Goal: Transaction & Acquisition: Register for event/course

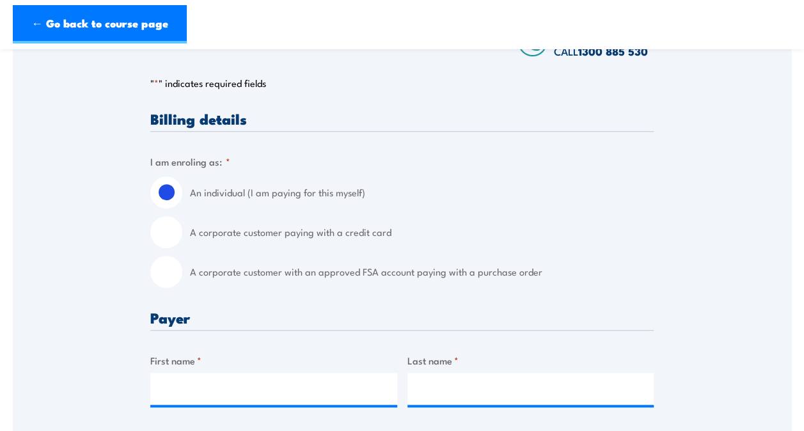
scroll to position [226, 0]
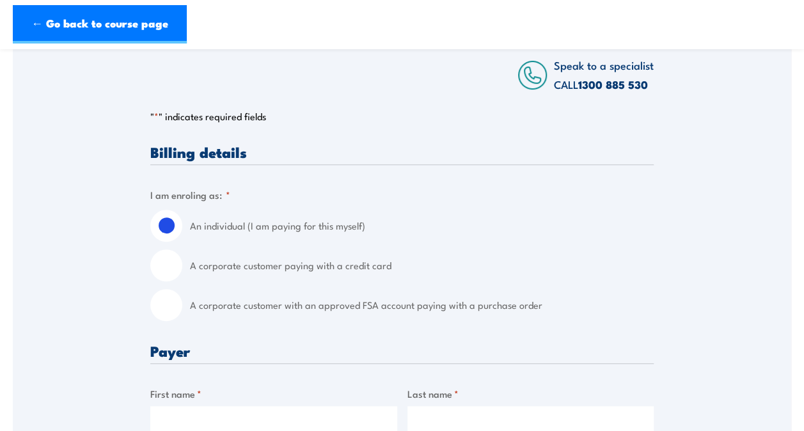
click at [168, 267] on input "A corporate customer paying with a credit card" at bounding box center [166, 265] width 32 height 32
radio input "true"
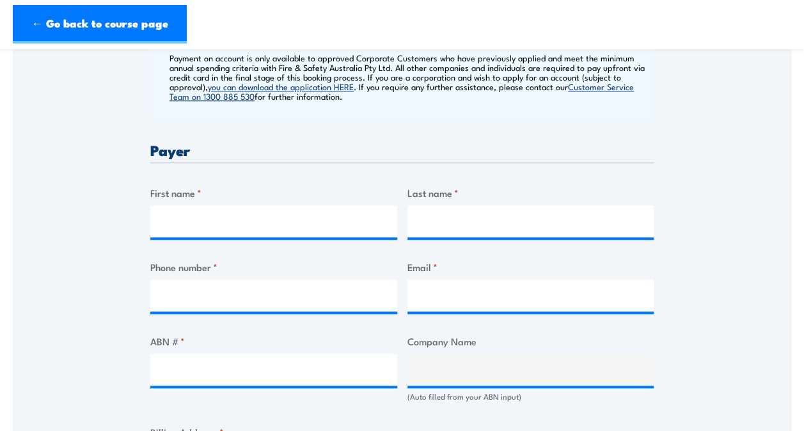
scroll to position [554, 0]
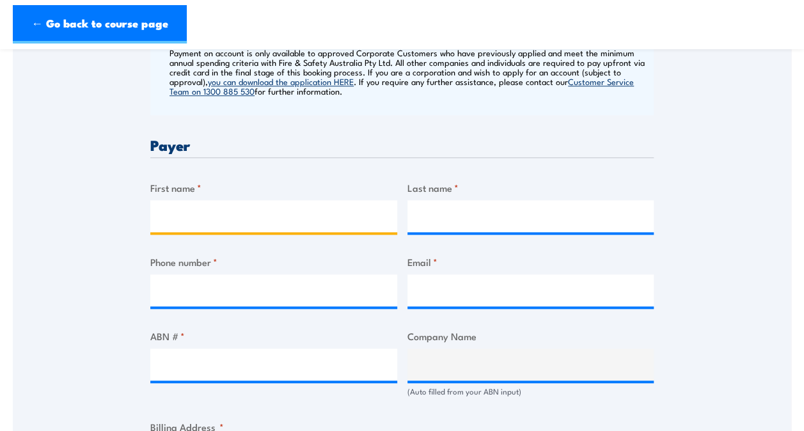
click at [371, 215] on input "First name *" at bounding box center [273, 216] width 247 height 32
type input "[PERSON_NAME] [PERSON_NAME]"
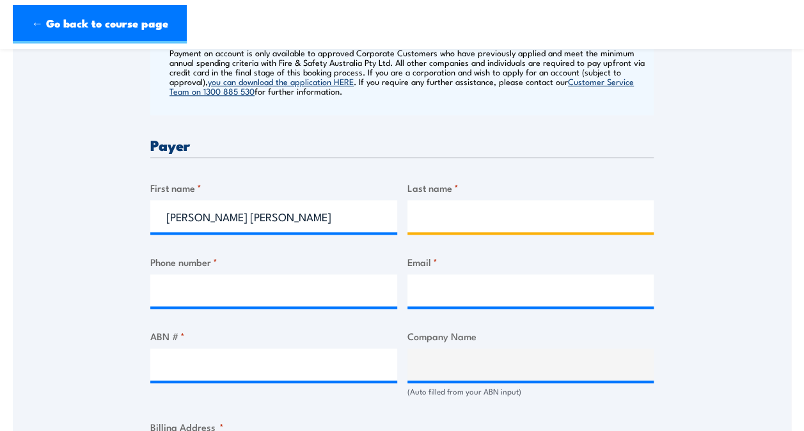
type input "[PERSON_NAME]"
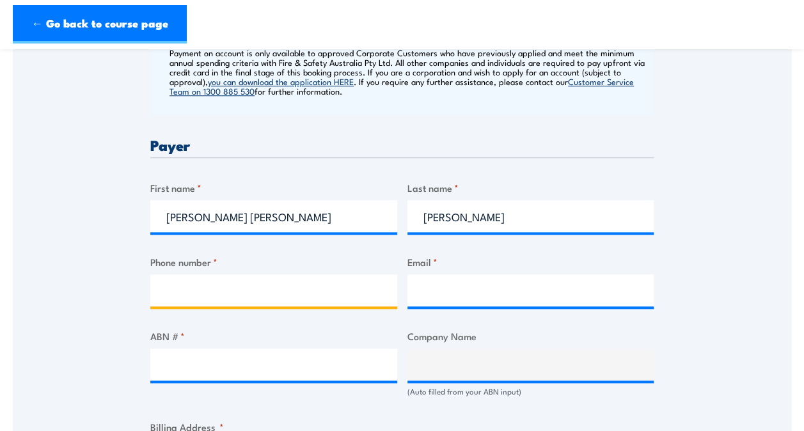
type input "0428157397"
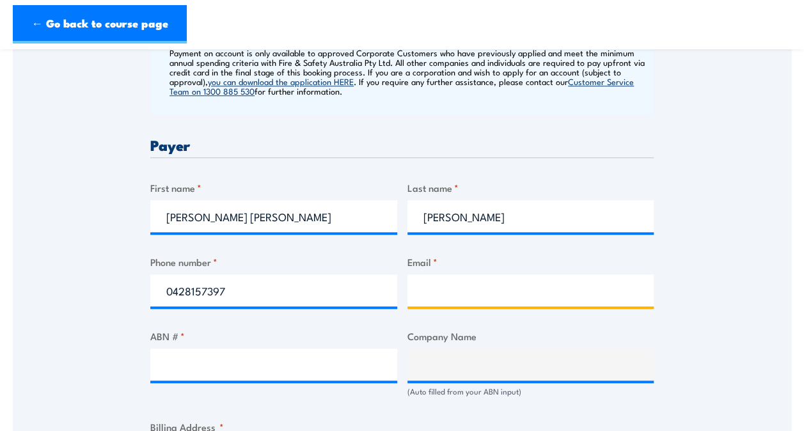
type input "[EMAIL_ADDRESS][DOMAIN_NAME]"
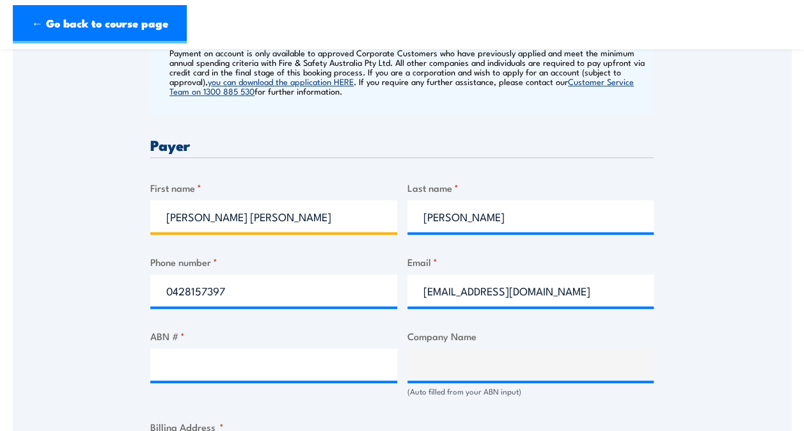
click at [229, 216] on input "[PERSON_NAME] [PERSON_NAME]" at bounding box center [273, 216] width 247 height 32
type input "[PERSON_NAME]"
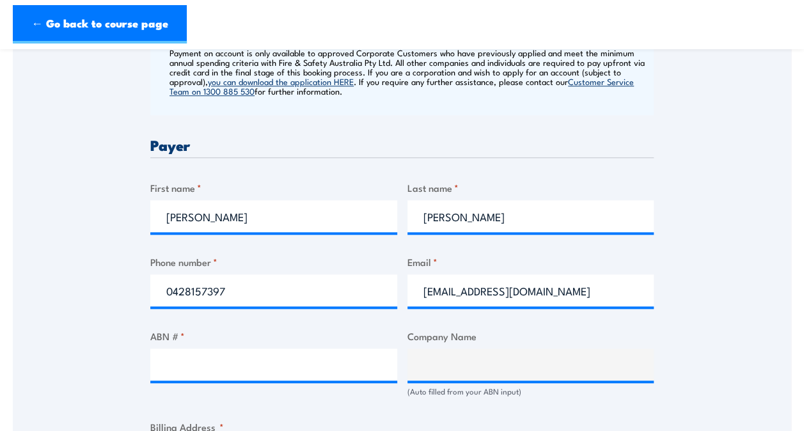
click at [704, 214] on div "Speak to a specialist CALL [PHONE_NUMBER] CALL [PHONE_NUMBER] " * " indicates r…" at bounding box center [402, 372] width 778 height 1378
click at [329, 359] on input "ABN # *" at bounding box center [273, 364] width 247 height 32
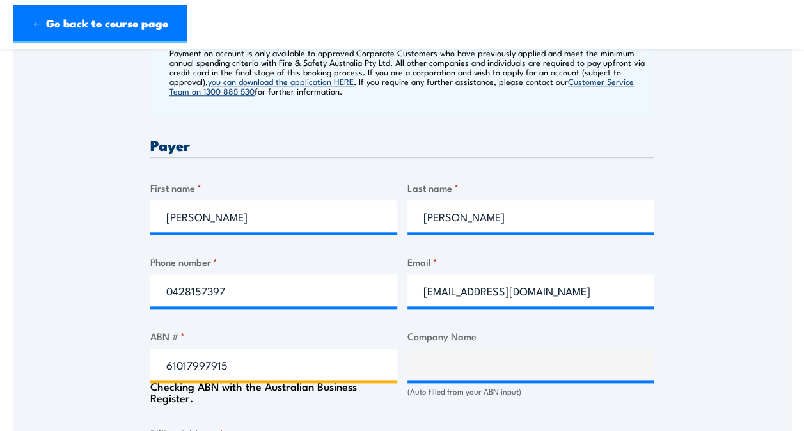
type input "61017997915"
type input "The Trustee for The [PERSON_NAME] Family Trust"
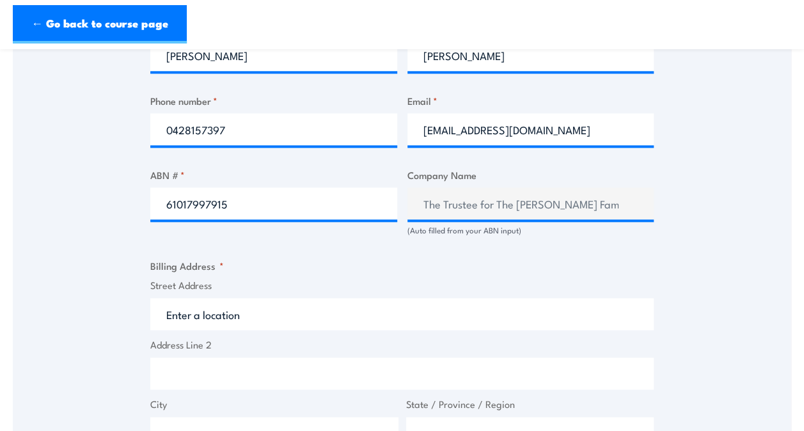
scroll to position [819, 0]
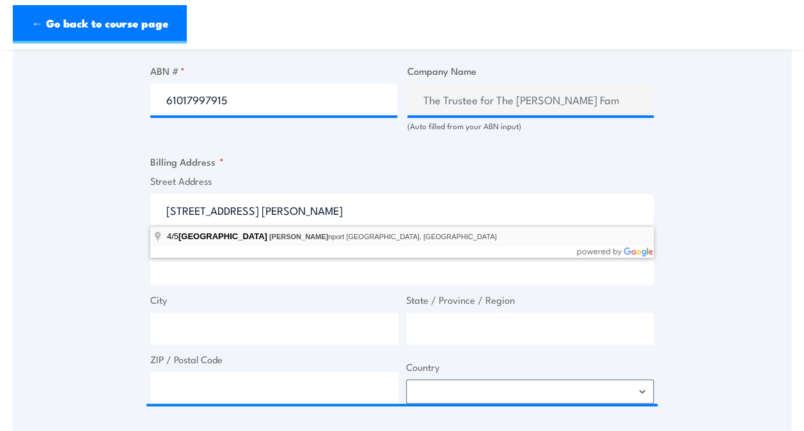
type input "[STREET_ADDRESS][PERSON_NAME]"
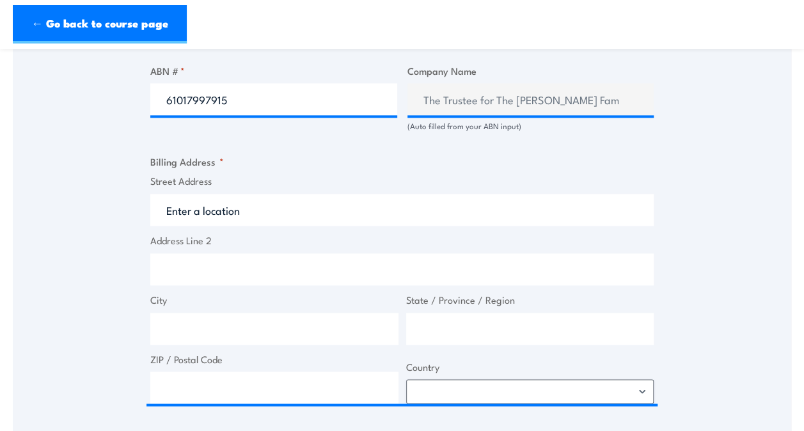
type input "[STREET_ADDRESS]"
type input "[PERSON_NAME]"
type input "[GEOGRAPHIC_DATA]"
type input "6230"
select select "[GEOGRAPHIC_DATA]"
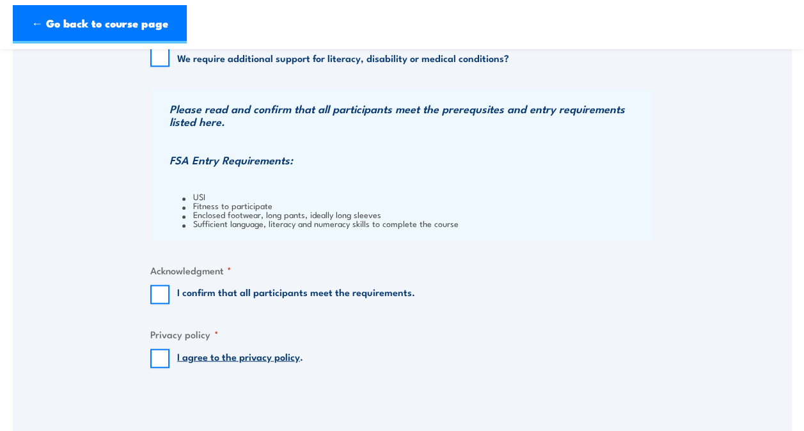
scroll to position [1235, 0]
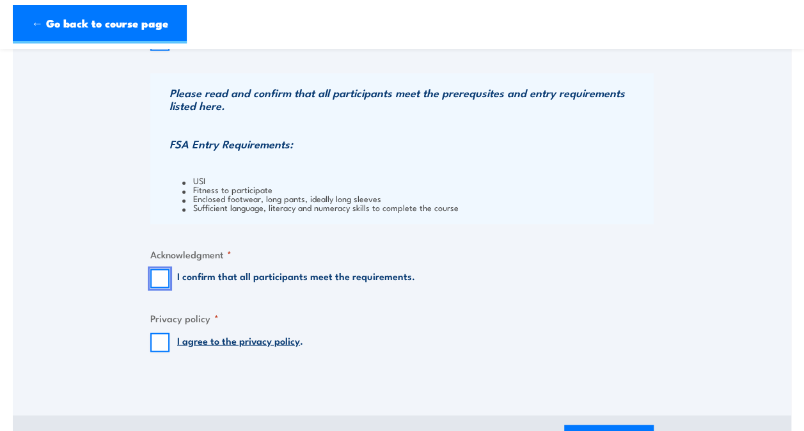
click at [159, 278] on input "I confirm that all participants meet the requirements." at bounding box center [159, 278] width 19 height 19
checkbox input "true"
click at [160, 345] on input "I agree to the privacy policy ." at bounding box center [159, 342] width 19 height 19
checkbox input "true"
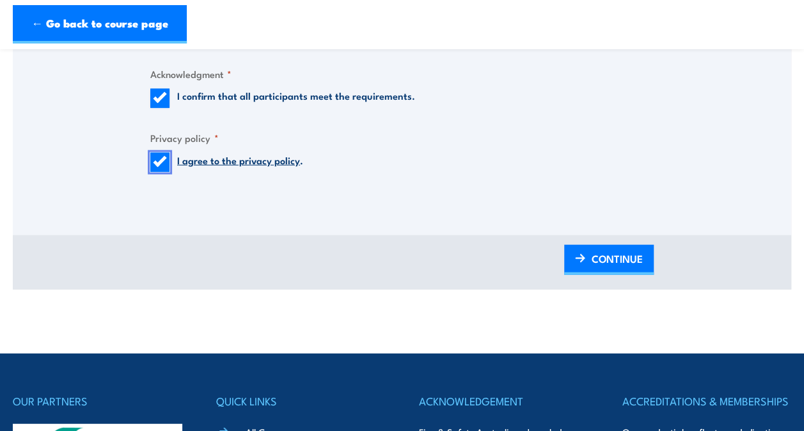
scroll to position [1439, 0]
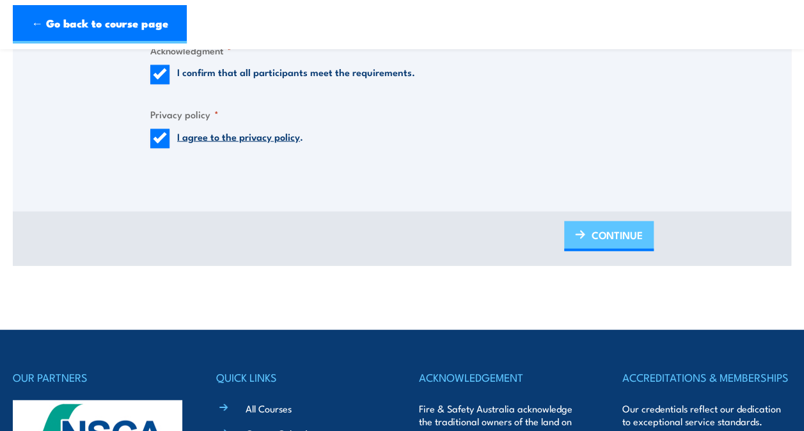
click at [616, 227] on span "CONTINUE" at bounding box center [616, 235] width 51 height 34
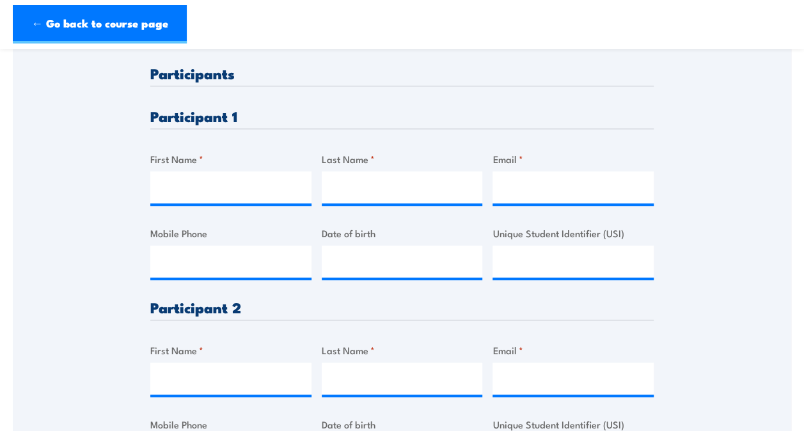
scroll to position [348, 0]
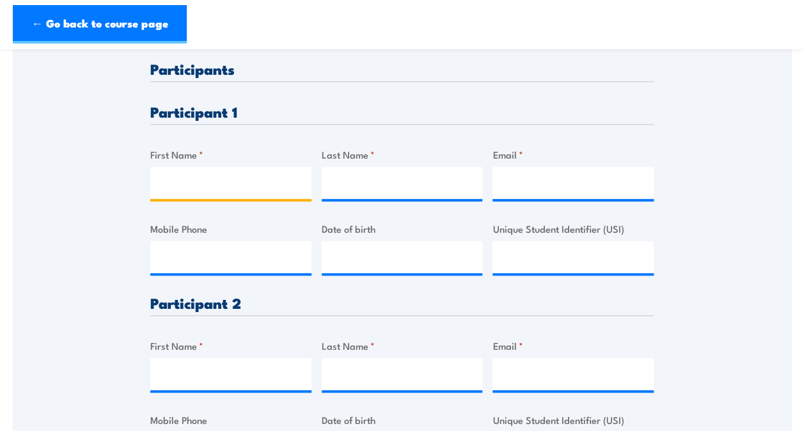
click at [210, 181] on input "First Name *" at bounding box center [230, 183] width 161 height 32
type input "[PERSON_NAME] [PERSON_NAME]"
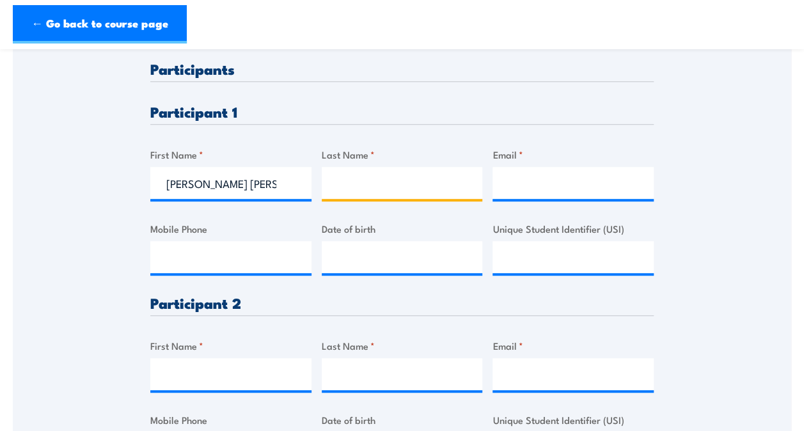
type input "[PERSON_NAME]"
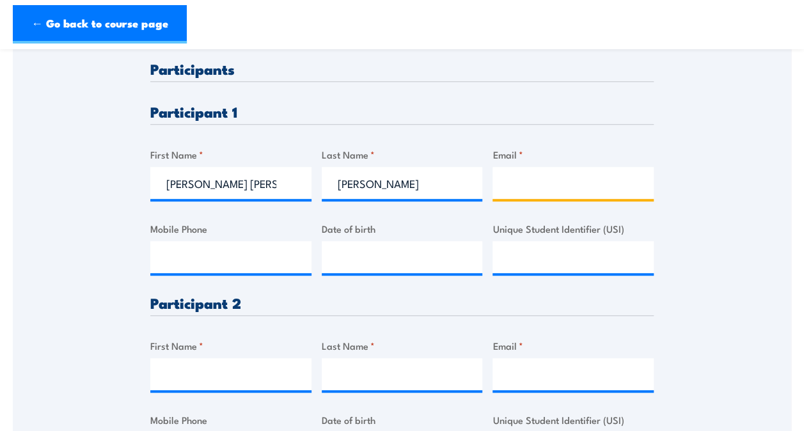
type input "[EMAIL_ADDRESS][DOMAIN_NAME]"
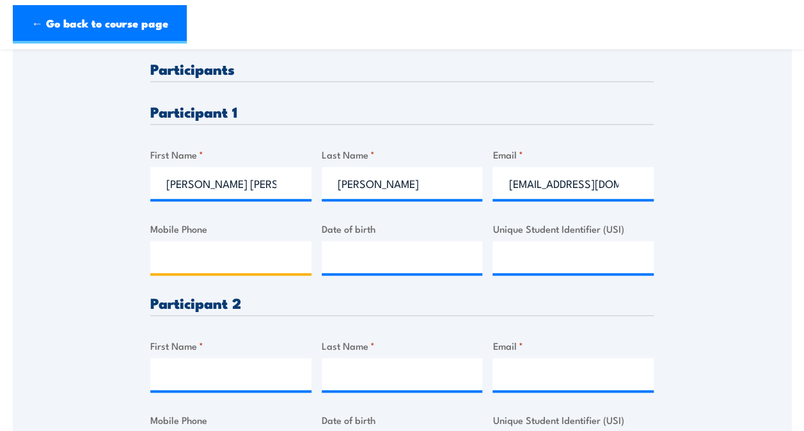
type input "0428157397"
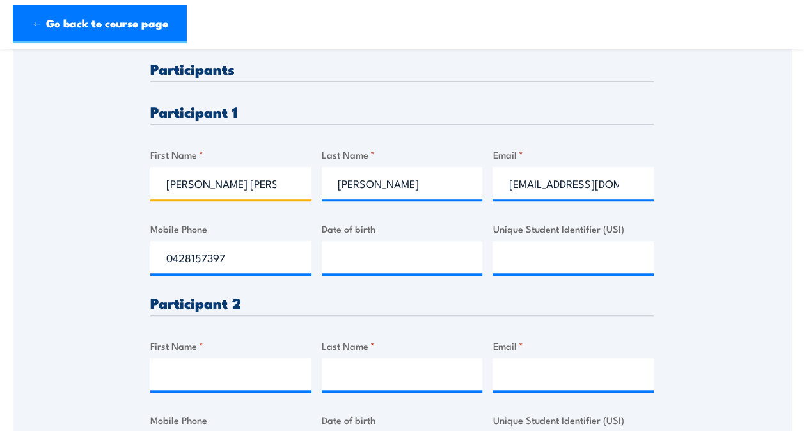
click at [228, 185] on input "[PERSON_NAME] [PERSON_NAME]" at bounding box center [230, 183] width 161 height 32
type input "[PERSON_NAME]"
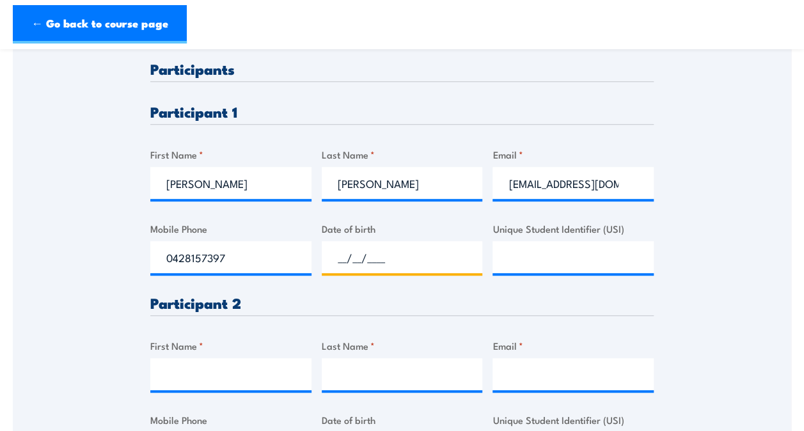
click at [423, 248] on input "__/__/____" at bounding box center [402, 257] width 161 height 32
type input "[DATE]"
type input "DLF99AE76W"
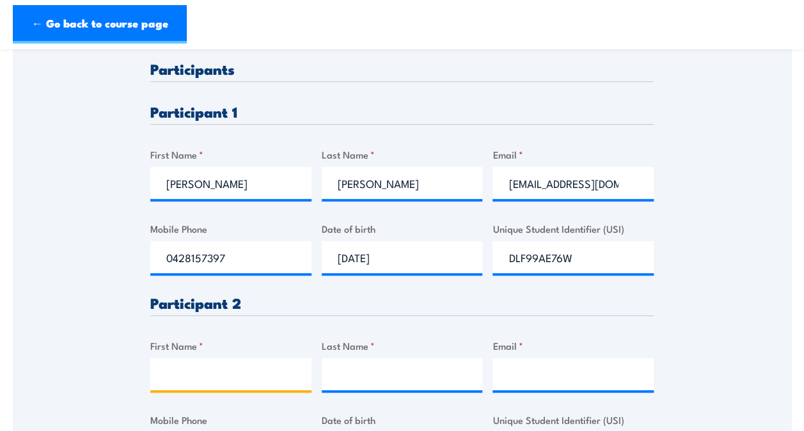
click at [260, 368] on input "First Name *" at bounding box center [230, 374] width 161 height 32
type input "[PERSON_NAME]"
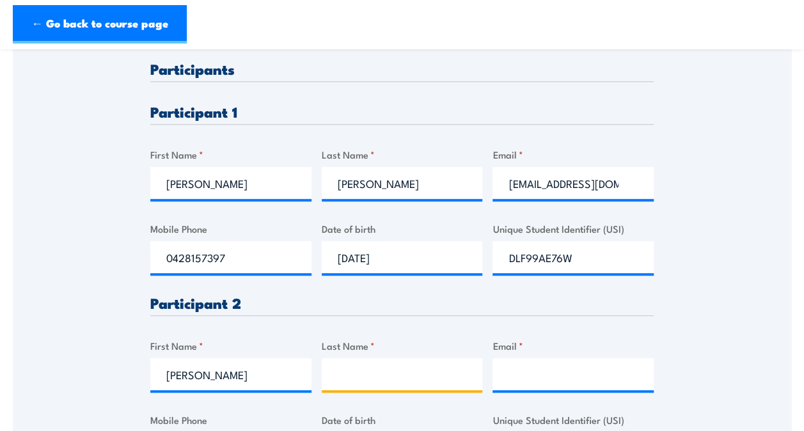
type input "[PERSON_NAME]"
type input "0401325595"
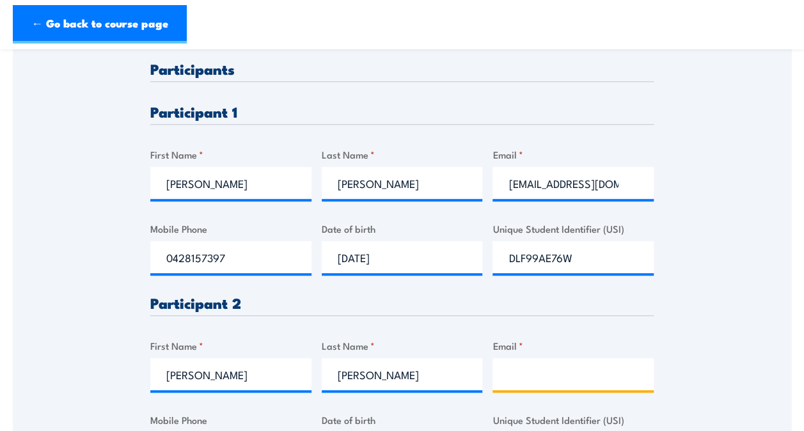
click at [509, 377] on input "Email *" at bounding box center [572, 374] width 161 height 32
click at [625, 379] on input "[EMAIL_ADDRESS][DOMAIN_NAME]" at bounding box center [572, 374] width 161 height 32
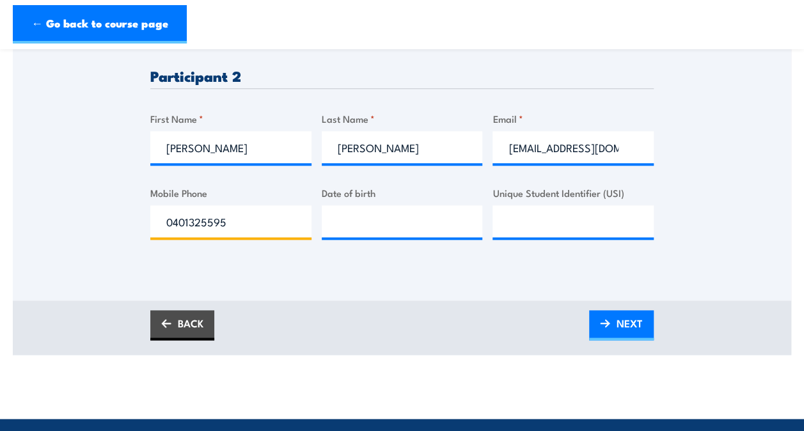
scroll to position [579, 0]
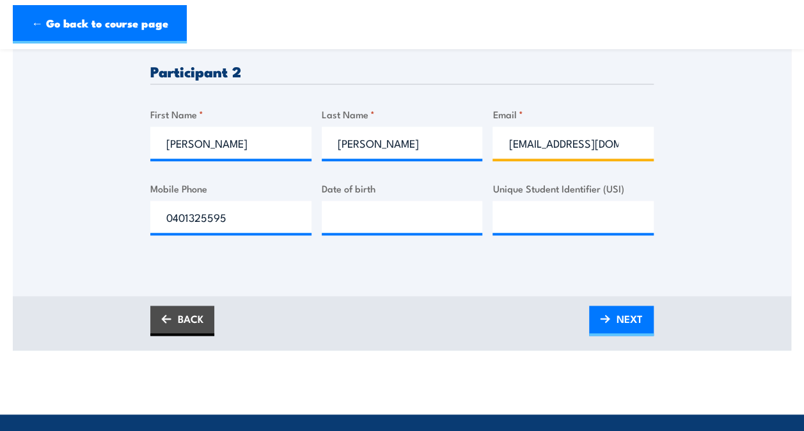
click at [624, 139] on input "[EMAIL_ADDRESS][DOMAIN_NAME]" at bounding box center [572, 143] width 161 height 32
drag, startPoint x: 626, startPoint y: 152, endPoint x: 472, endPoint y: 142, distance: 154.4
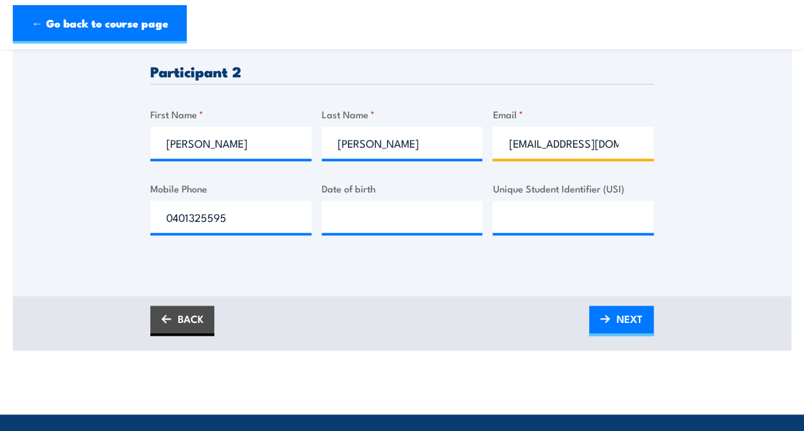
click at [472, 142] on div "Please provide names and contact details for each of the participants below. No…" at bounding box center [401, 42] width 503 height 425
type input "[EMAIL_ADDRESS][DOMAIN_NAME]"
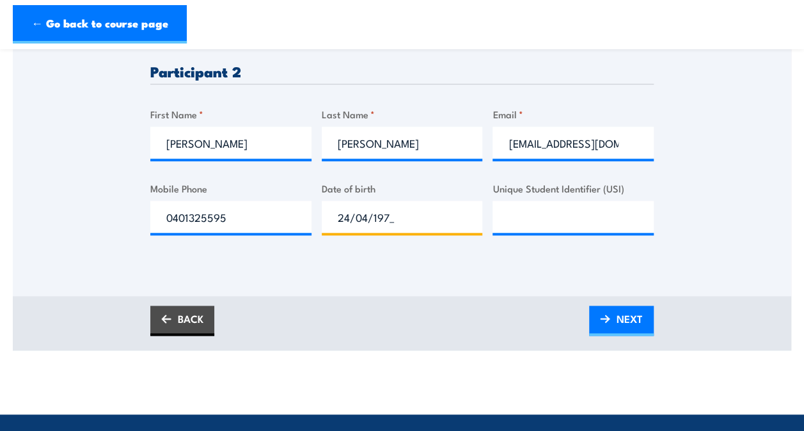
type input "[DATE]"
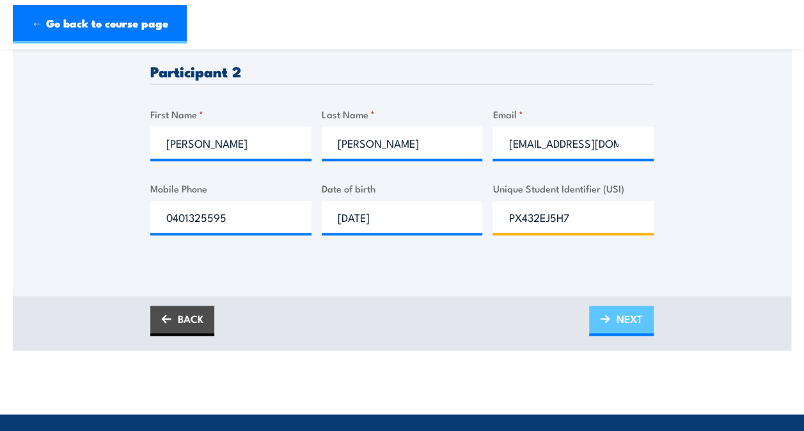
type input "PX432EJ5H7"
click at [620, 309] on span "NEXT" at bounding box center [629, 319] width 26 height 34
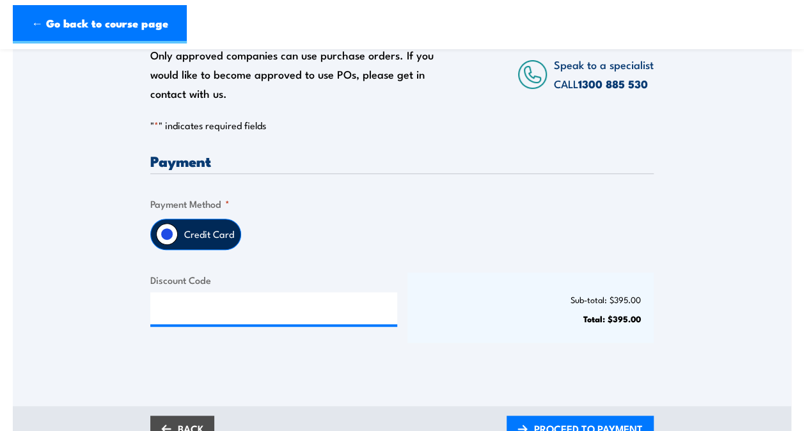
scroll to position [256, 0]
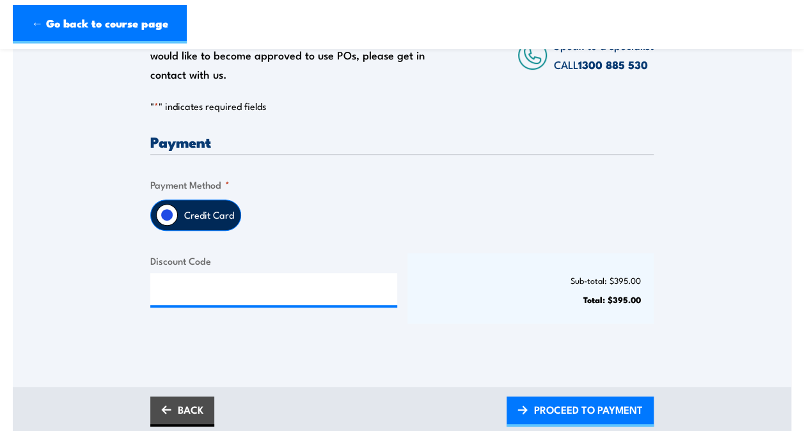
click at [217, 214] on label "Credit Card" at bounding box center [209, 215] width 63 height 30
click at [178, 214] on input "Credit Card" at bounding box center [167, 215] width 22 height 22
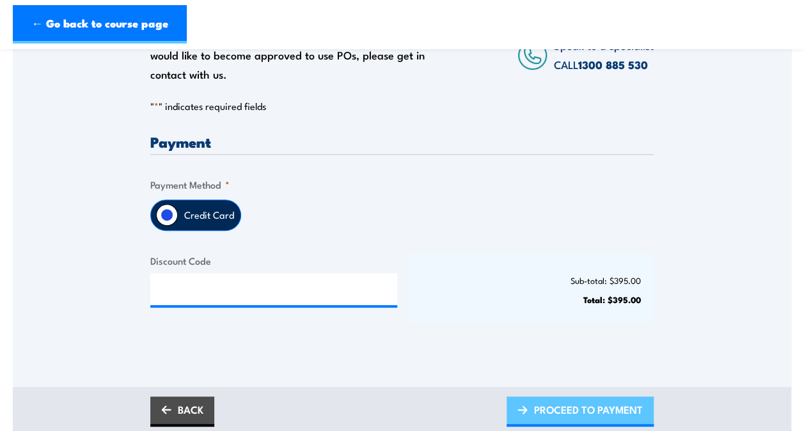
click at [564, 411] on span "PROCEED TO PAYMENT" at bounding box center [588, 410] width 109 height 34
